Goal: Navigation & Orientation: Find specific page/section

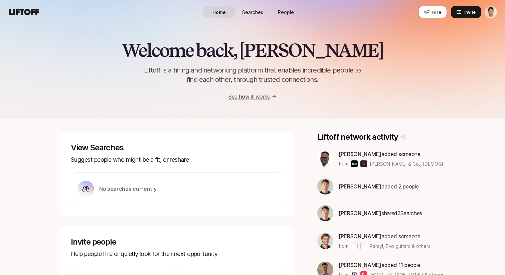
click at [282, 10] on span "People" at bounding box center [286, 12] width 16 height 7
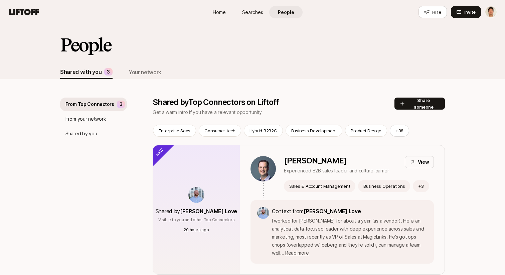
click at [95, 117] on p "From your network" at bounding box center [85, 119] width 40 height 8
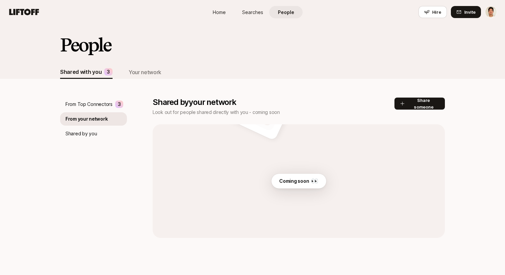
click at [87, 134] on p "Shared by you" at bounding box center [80, 134] width 31 height 8
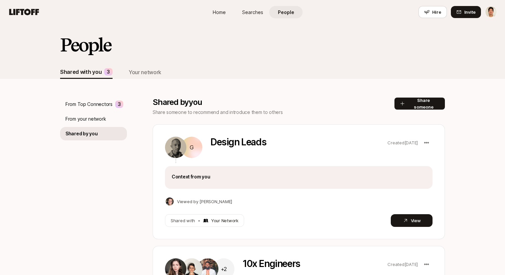
click at [94, 104] on p "From Top Connectors" at bounding box center [88, 104] width 47 height 8
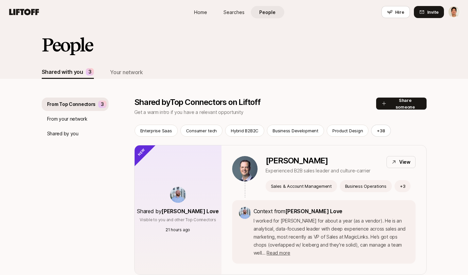
click at [105, 110] on div "From Top Connectors 3" at bounding box center [75, 104] width 67 height 13
click at [96, 119] on div "From your network" at bounding box center [75, 118] width 67 height 13
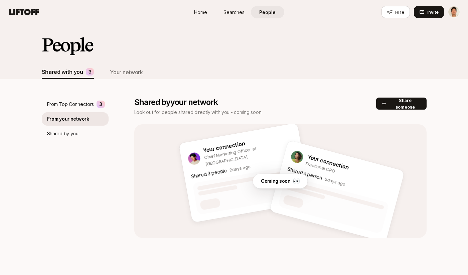
click at [89, 103] on p "From Top Connectors" at bounding box center [70, 104] width 47 height 8
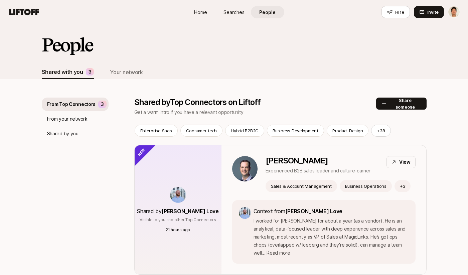
click at [78, 118] on p "From your network" at bounding box center [67, 119] width 40 height 8
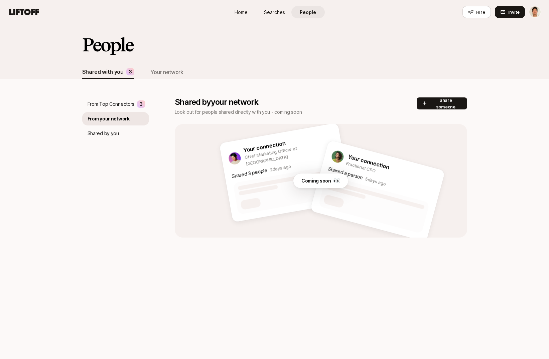
click at [130, 105] on p "From Top Connectors" at bounding box center [111, 104] width 47 height 8
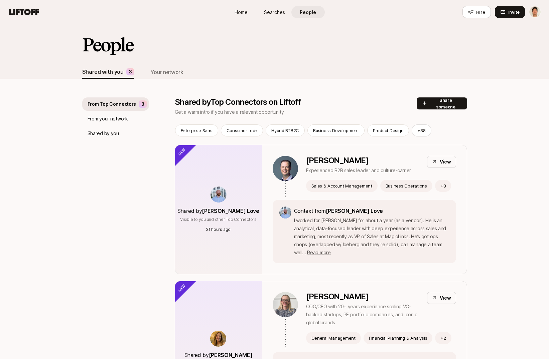
click at [224, 43] on div "People" at bounding box center [274, 50] width 385 height 31
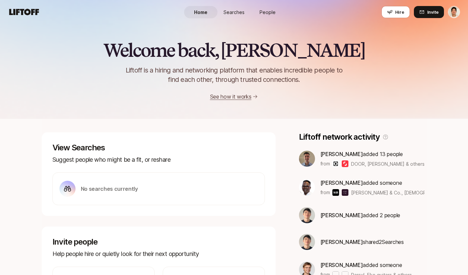
click at [263, 10] on span "People" at bounding box center [268, 12] width 16 height 7
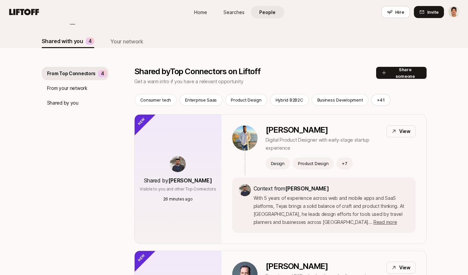
scroll to position [51, 0]
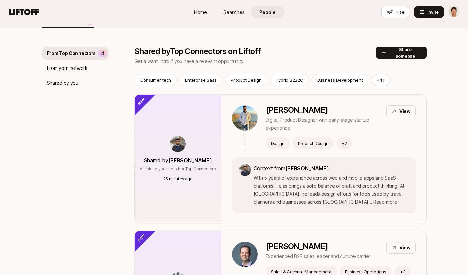
click at [70, 71] on p "From your network" at bounding box center [67, 68] width 40 height 8
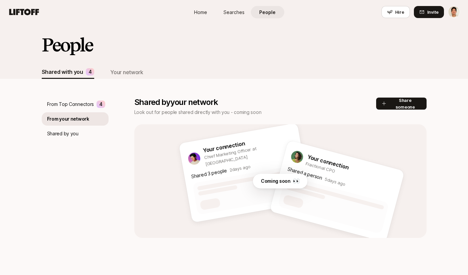
click at [207, 61] on div "People" at bounding box center [234, 50] width 385 height 31
